Goal: Task Accomplishment & Management: Use online tool/utility

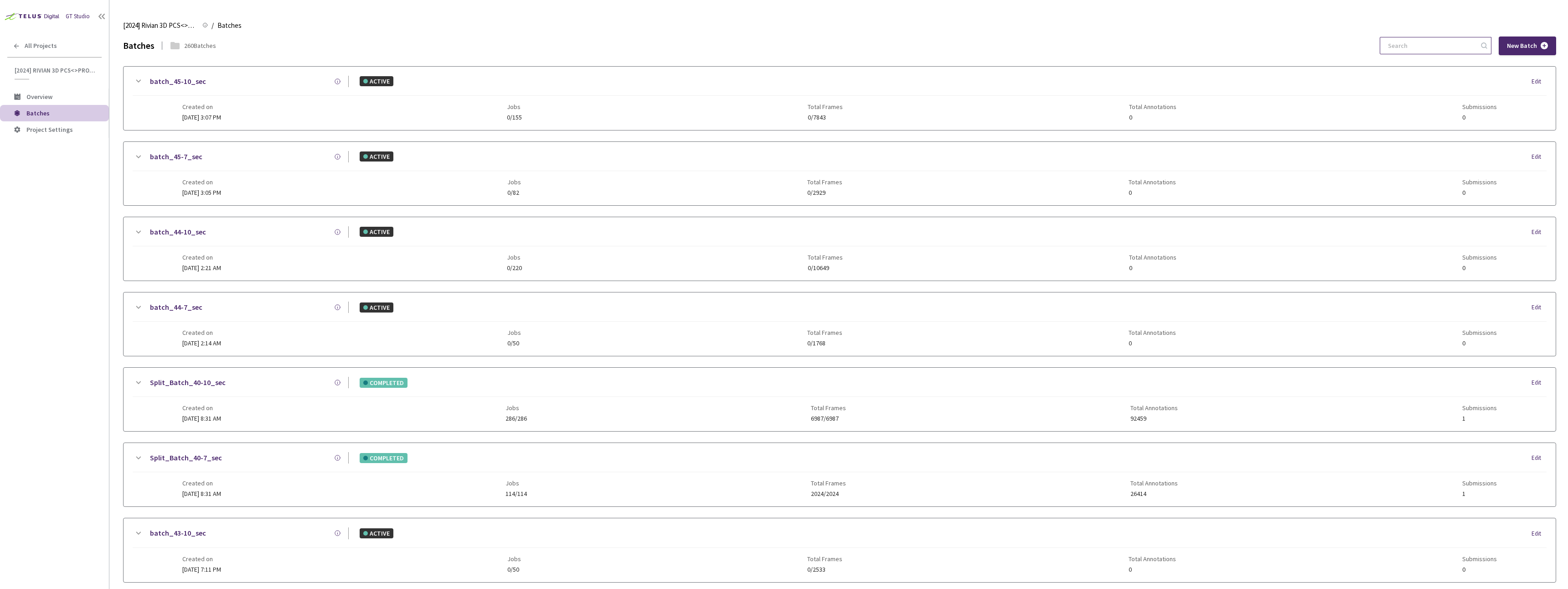
click at [1406, 46] on input at bounding box center [1431, 45] width 97 height 16
paste input "5-7"
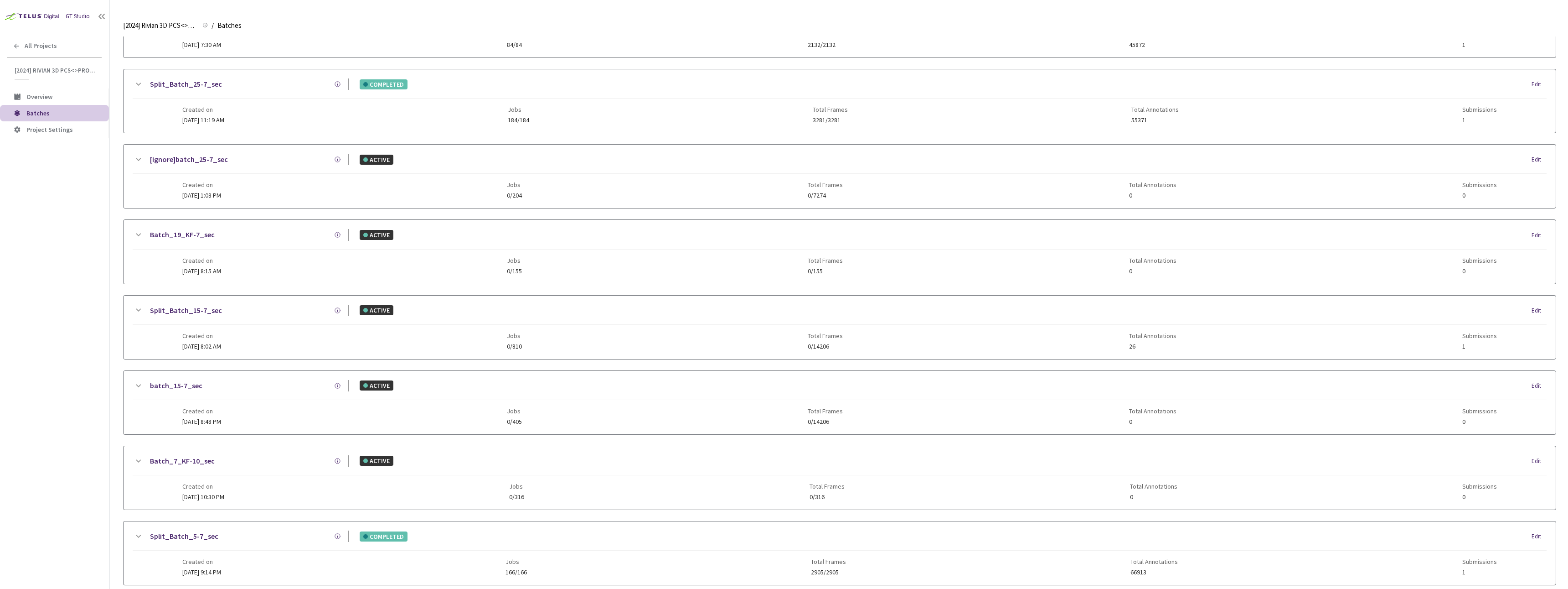
scroll to position [417, 0]
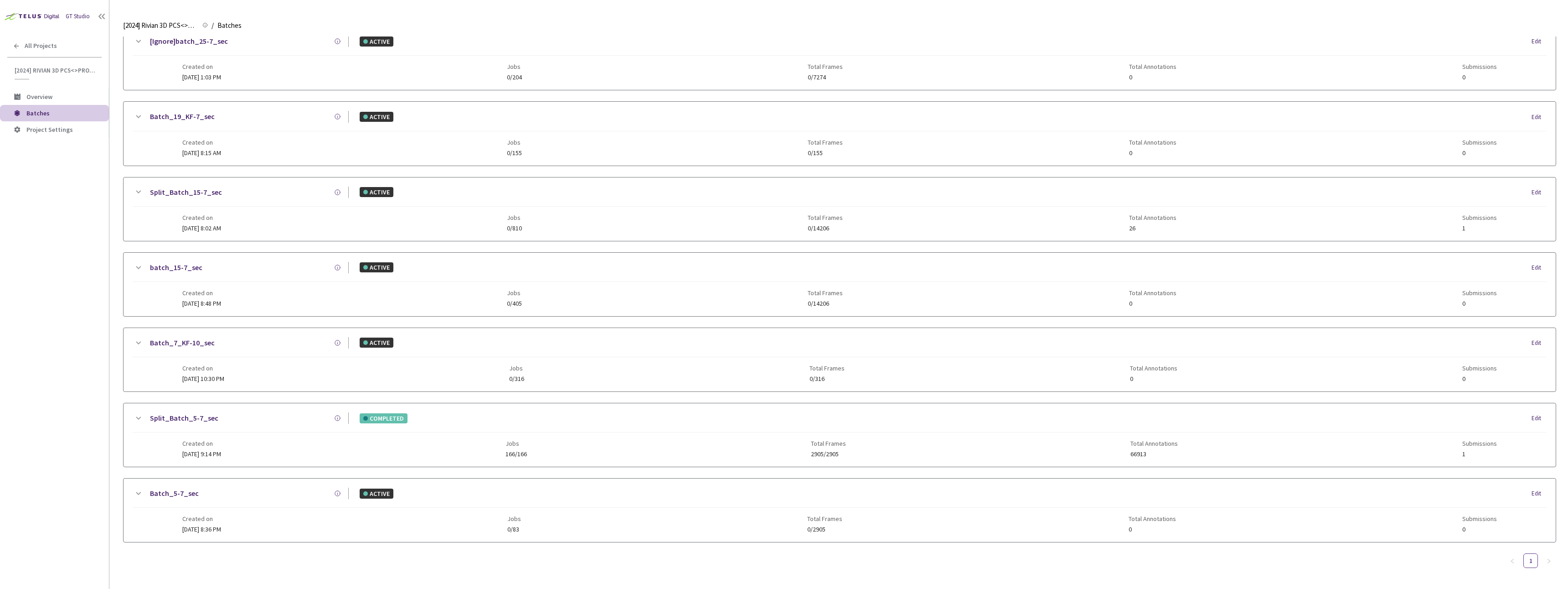
type input "5-7"
click at [517, 498] on div "ACTIVE Edit" at bounding box center [948, 493] width 1198 height 10
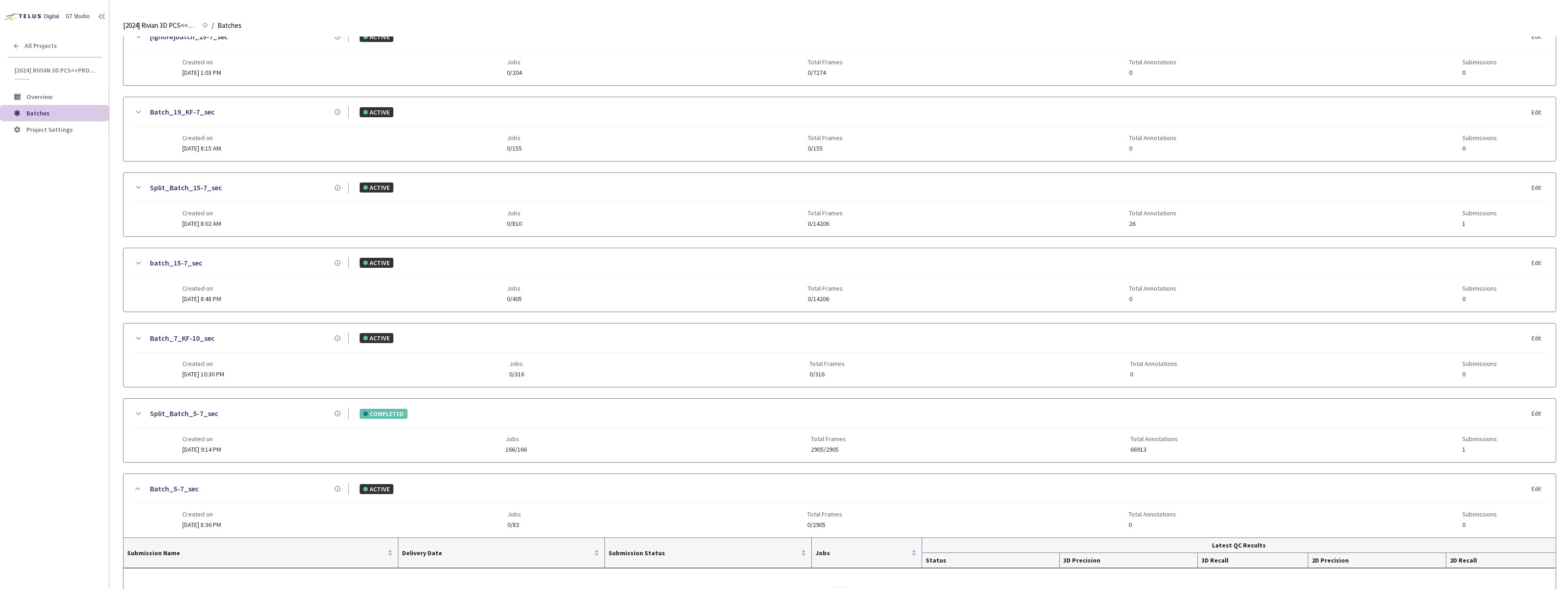
scroll to position [516, 0]
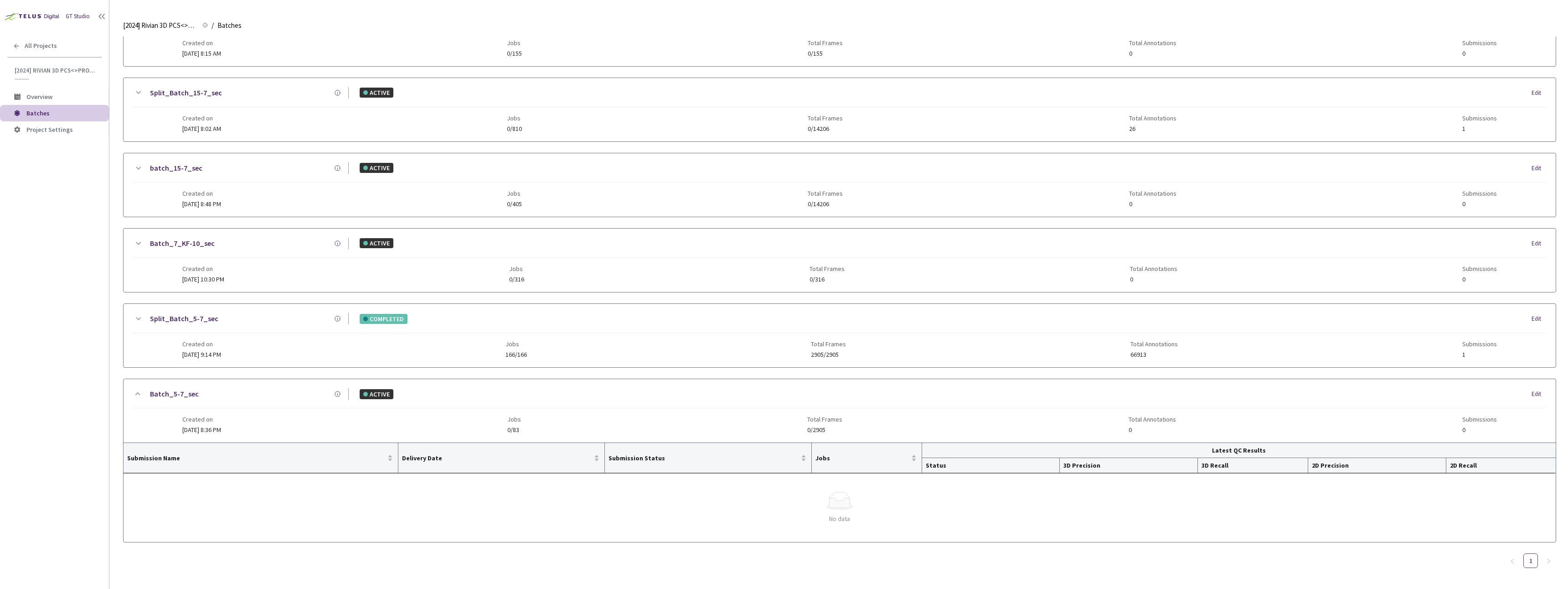
click at [253, 358] on div "Created on [DATE] 9:14 PM Jobs 166/166 Total Frames 2905/2905 Total Annotations…" at bounding box center [840, 345] width 1315 height 25
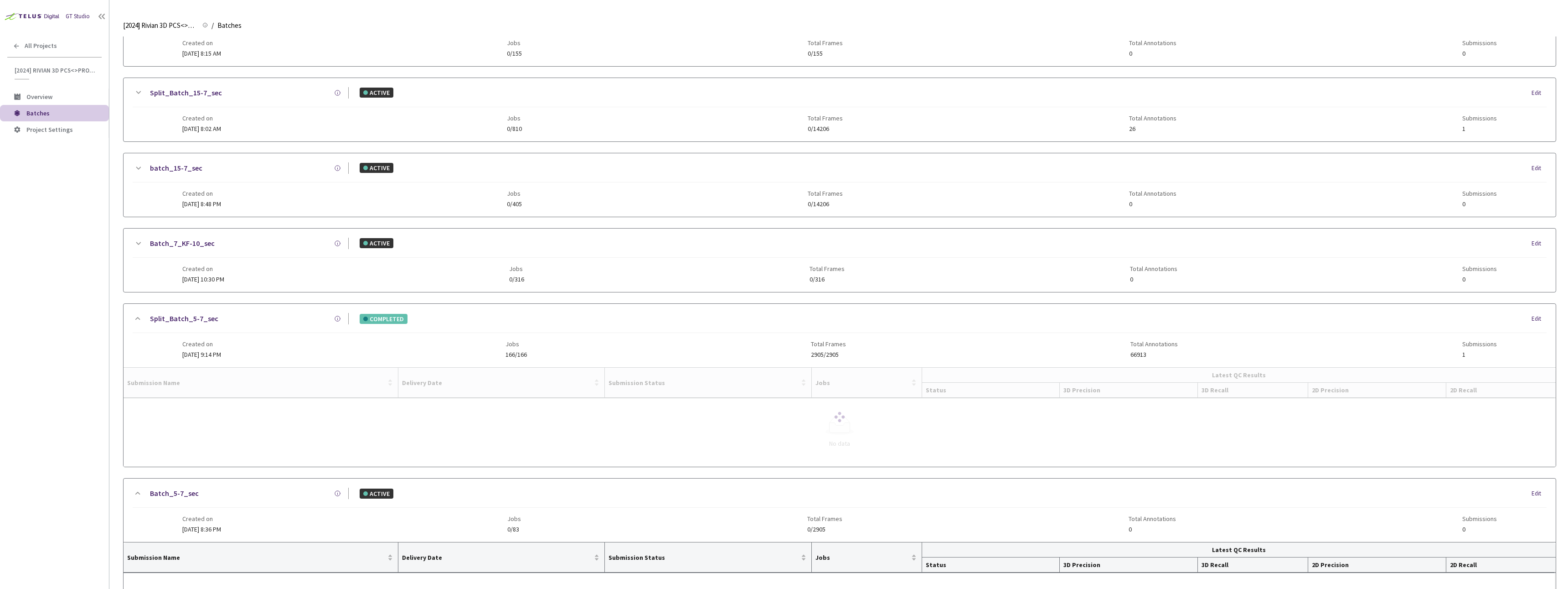
scroll to position [518, 0]
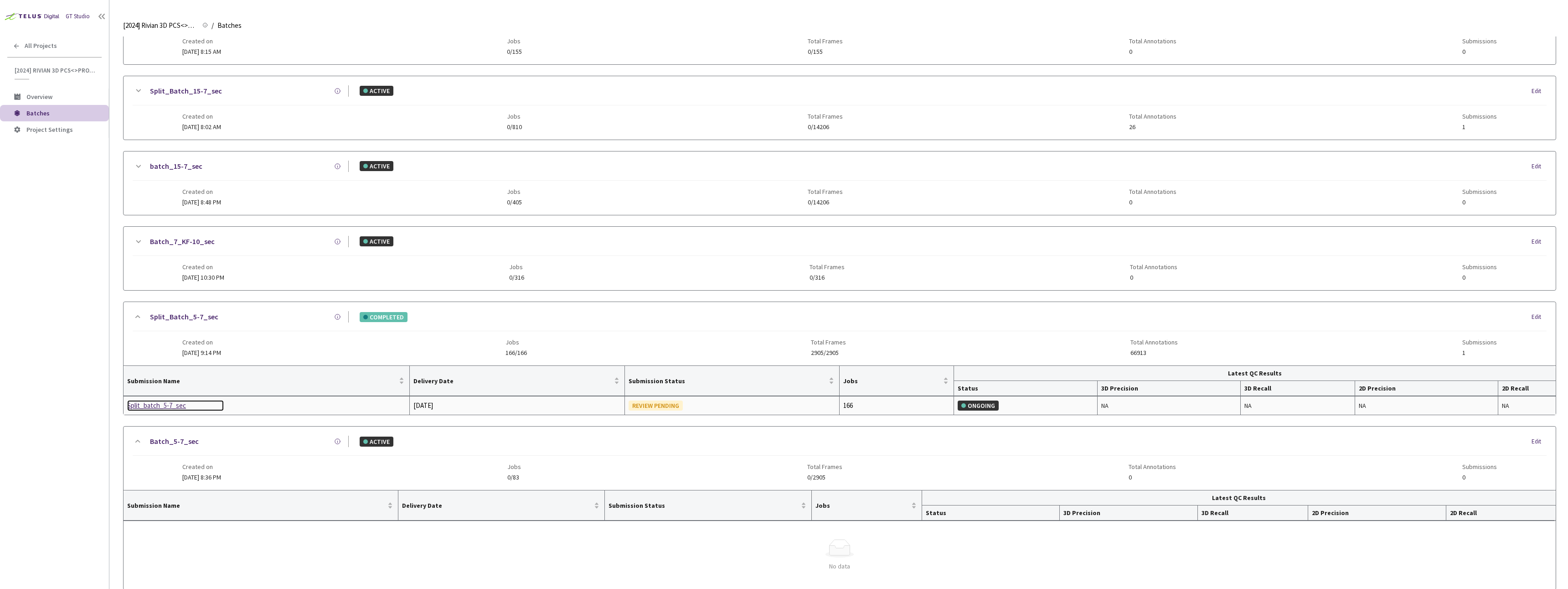
click at [156, 400] on div "Split_batch_5-7_sec" at bounding box center [175, 406] width 97 height 11
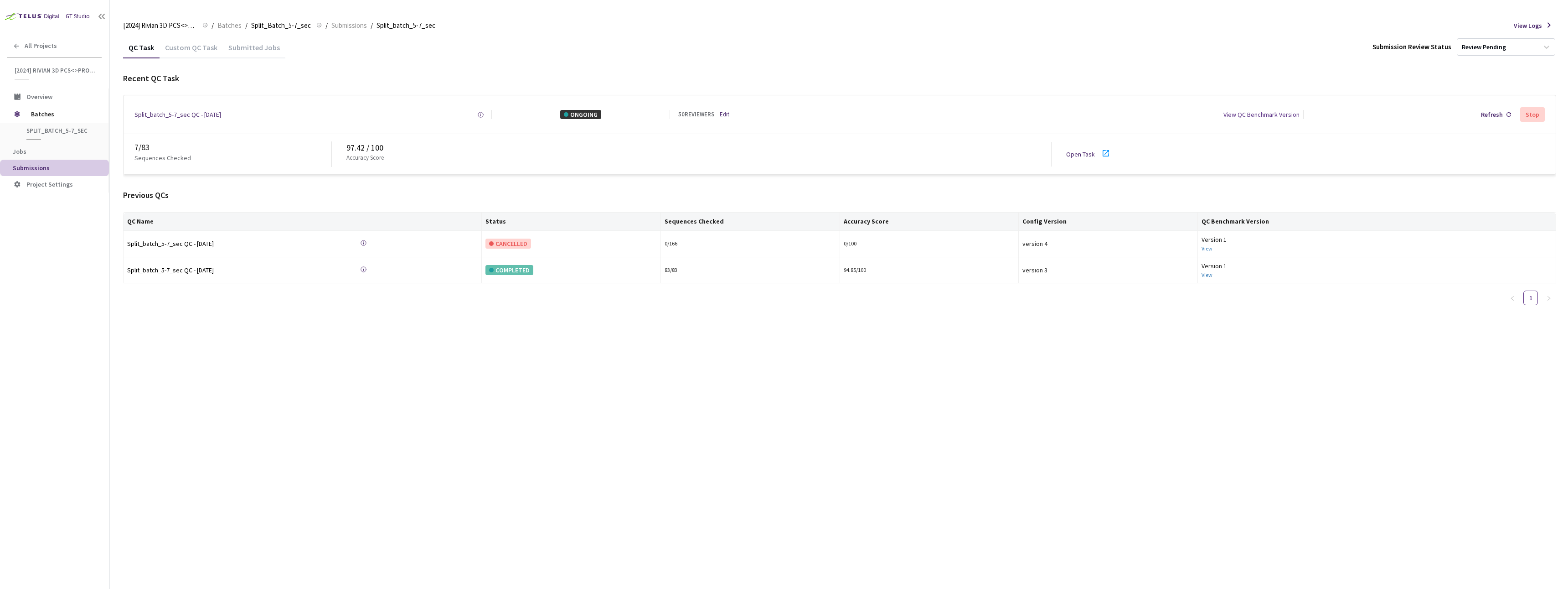
click at [189, 54] on div "Custom QC Task" at bounding box center [191, 50] width 63 height 15
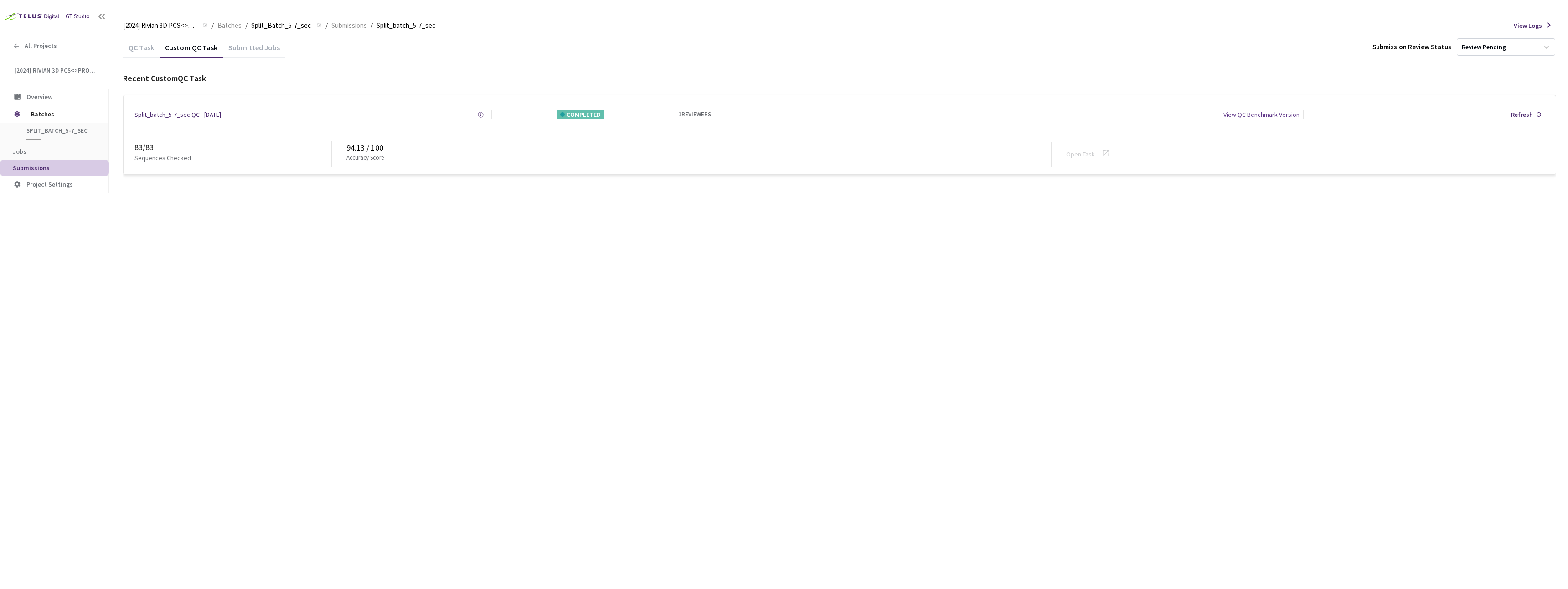
click at [126, 49] on div "QC Task" at bounding box center [141, 50] width 37 height 15
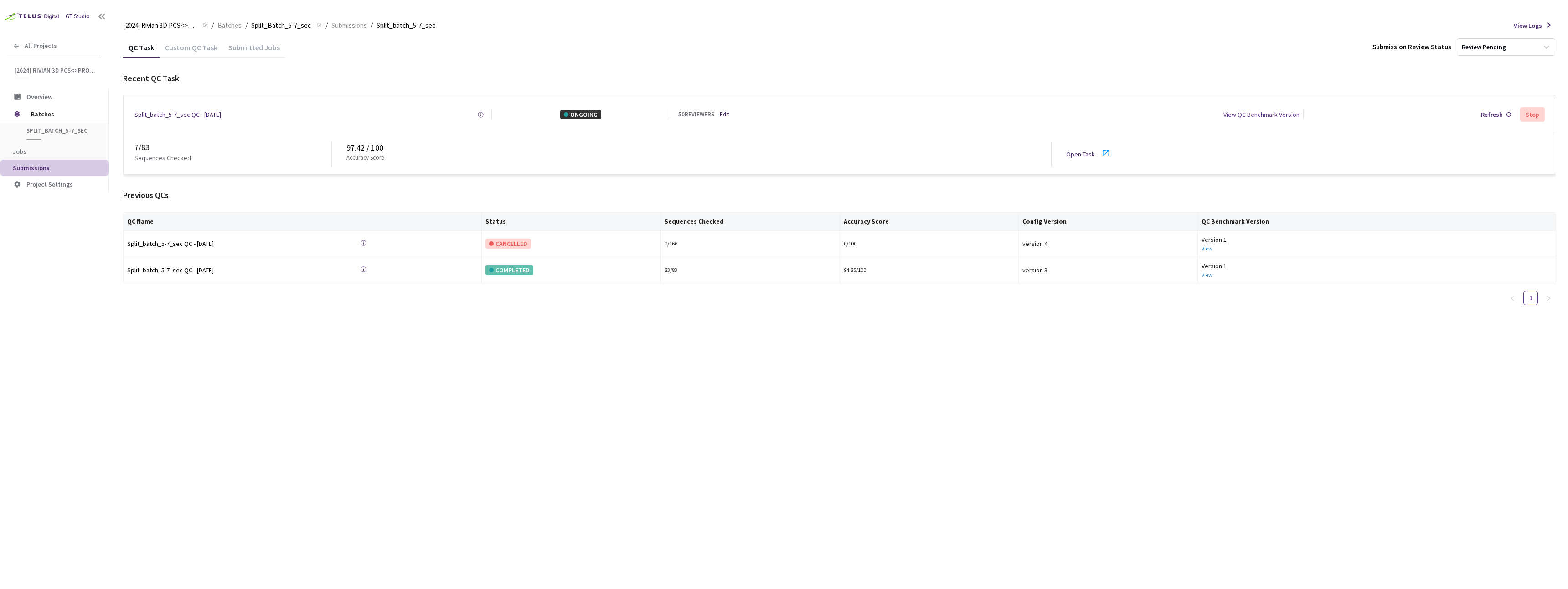
click at [331, 363] on div "QC Task Custom QC Task Submitted Jobs Submission Review Status Review Pending R…" at bounding box center [839, 312] width 1433 height 552
click at [1074, 152] on link "Open Task" at bounding box center [1080, 153] width 29 height 8
